Goal: Transaction & Acquisition: Purchase product/service

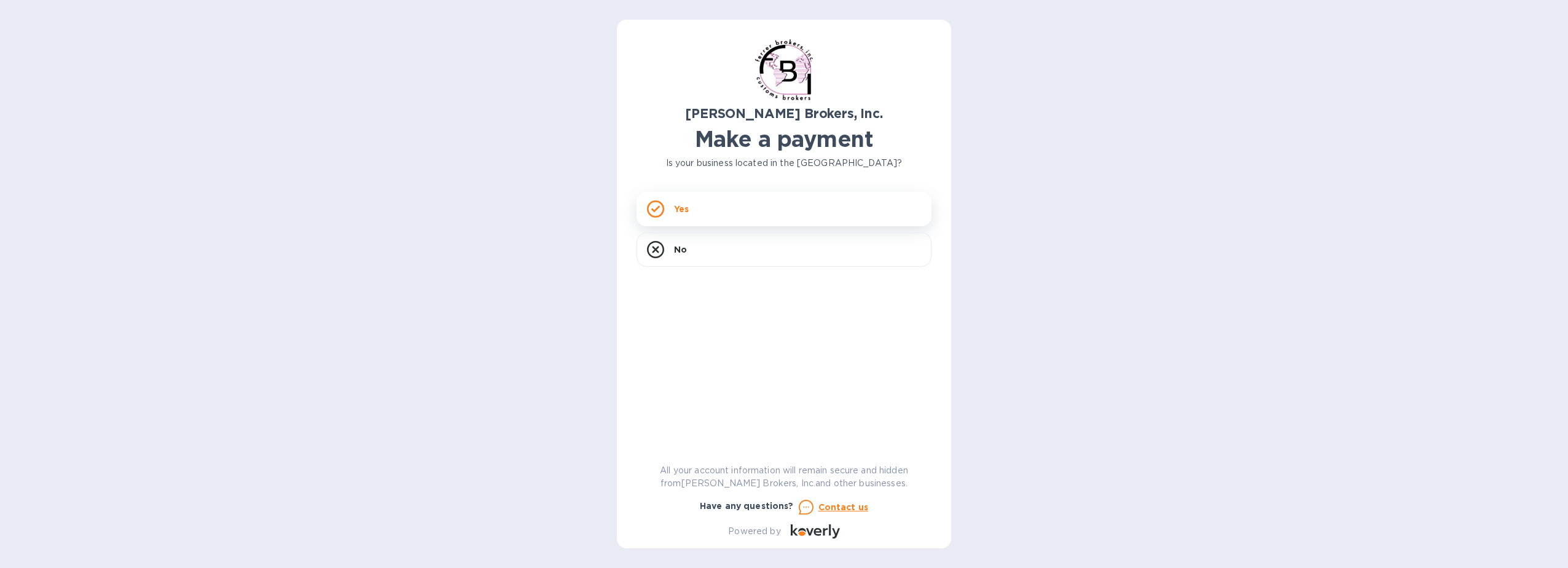
click at [811, 207] on div "Yes" at bounding box center [784, 209] width 295 height 35
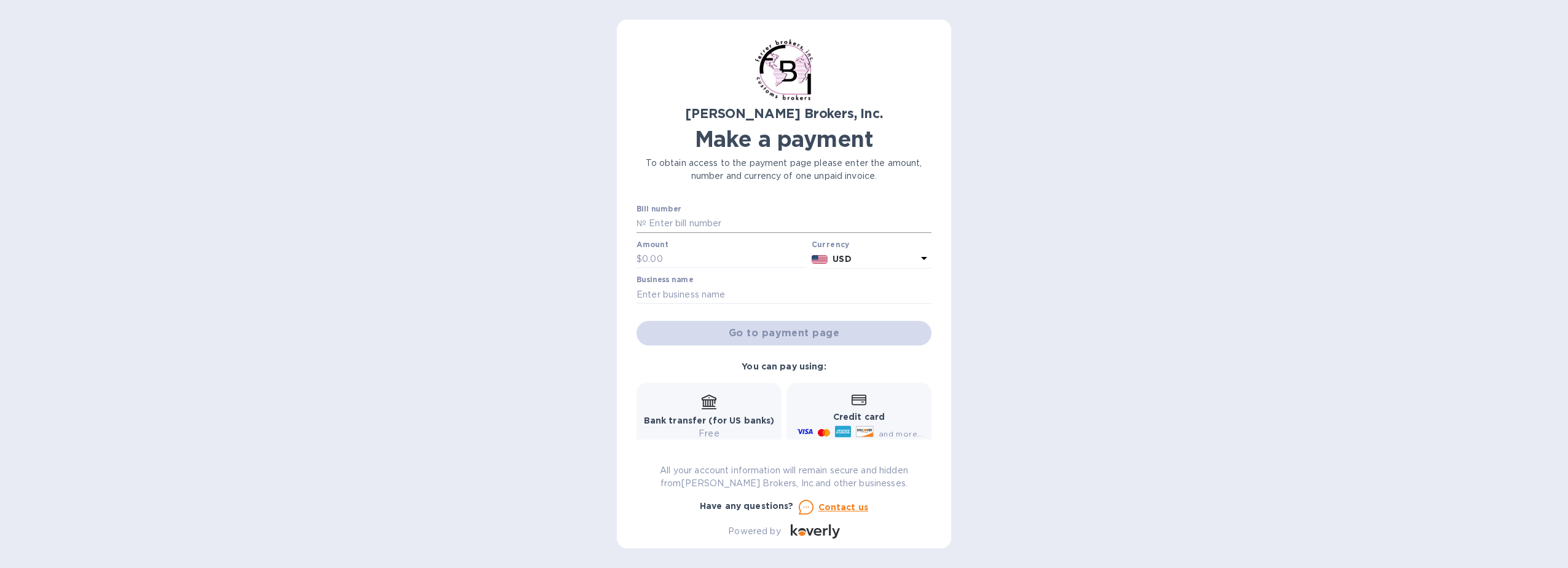
click at [679, 226] on input "text" at bounding box center [789, 224] width 285 height 19
paste input "297089"
type input "297089"
click at [697, 260] on input "text" at bounding box center [724, 260] width 165 height 19
type input "430"
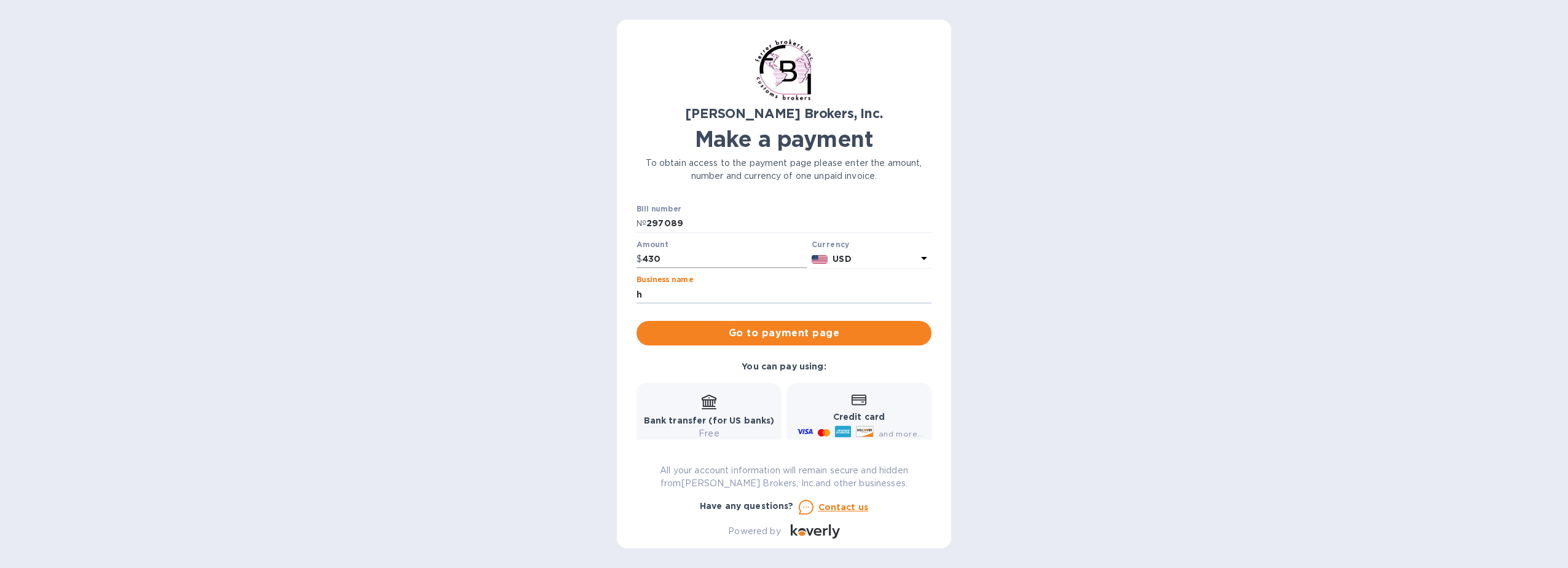
type input "h"
type input "H Music"
click at [854, 329] on span "Go to payment page" at bounding box center [784, 332] width 275 height 15
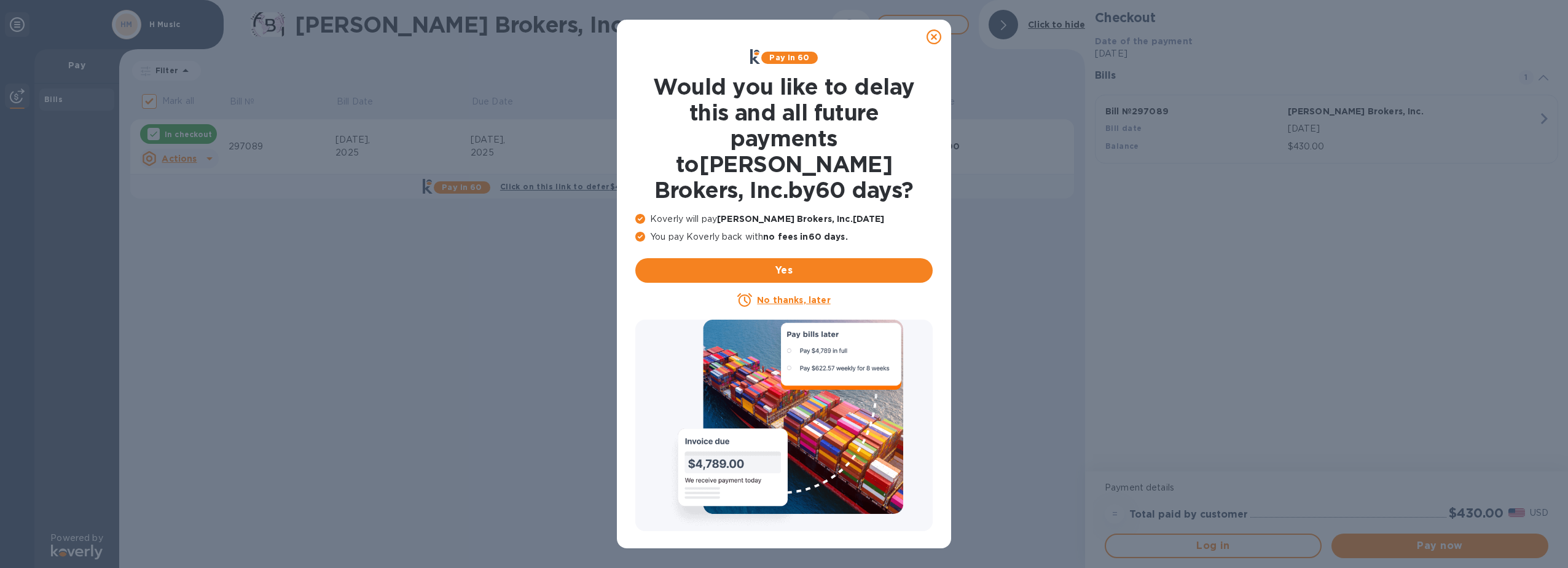
click at [797, 295] on u "No thanks, later" at bounding box center [793, 300] width 73 height 10
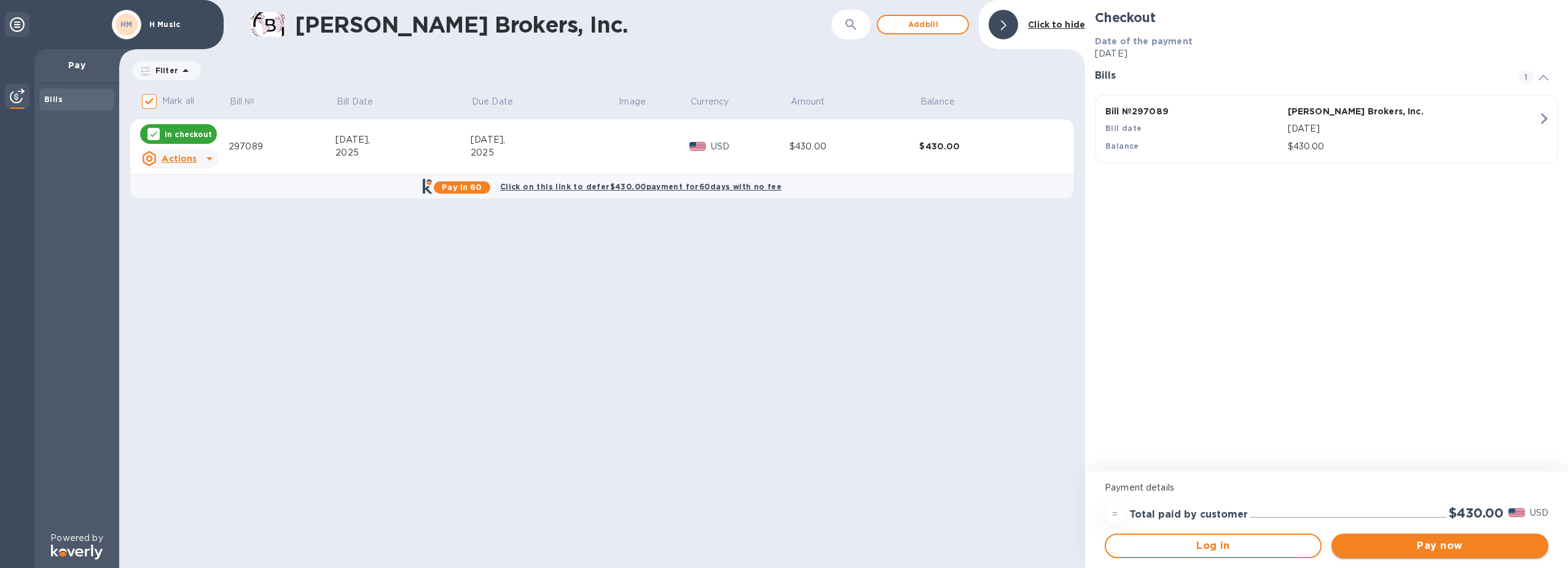
click at [1455, 549] on span "Pay now" at bounding box center [1439, 546] width 197 height 15
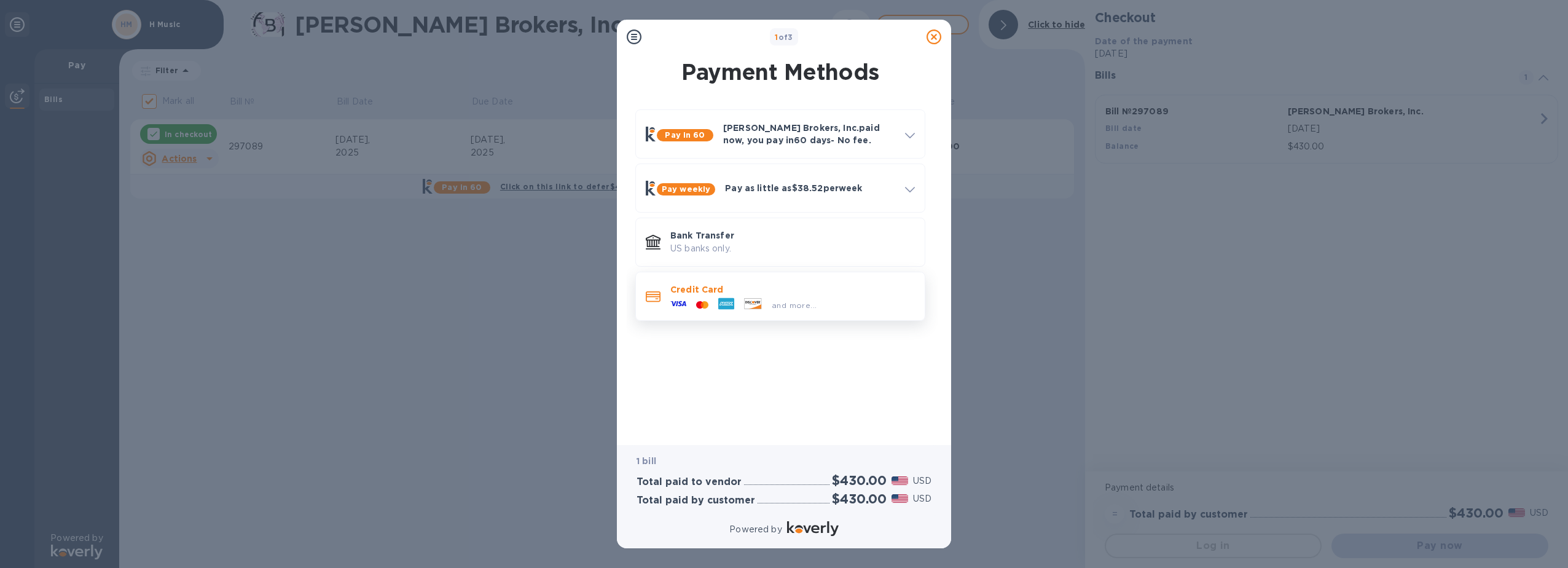
click at [802, 296] on div "and more..." at bounding box center [743, 305] width 156 height 19
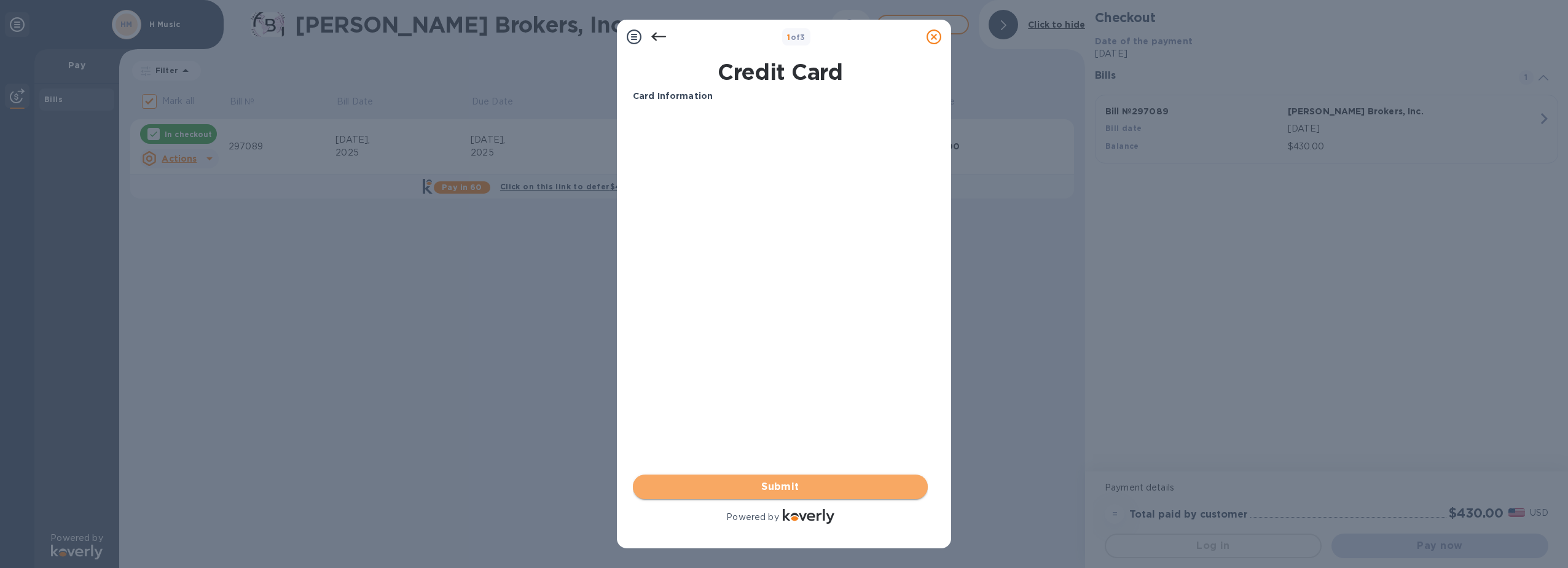
click at [805, 491] on span "Submit" at bounding box center [780, 486] width 275 height 15
